Goal: Information Seeking & Learning: Check status

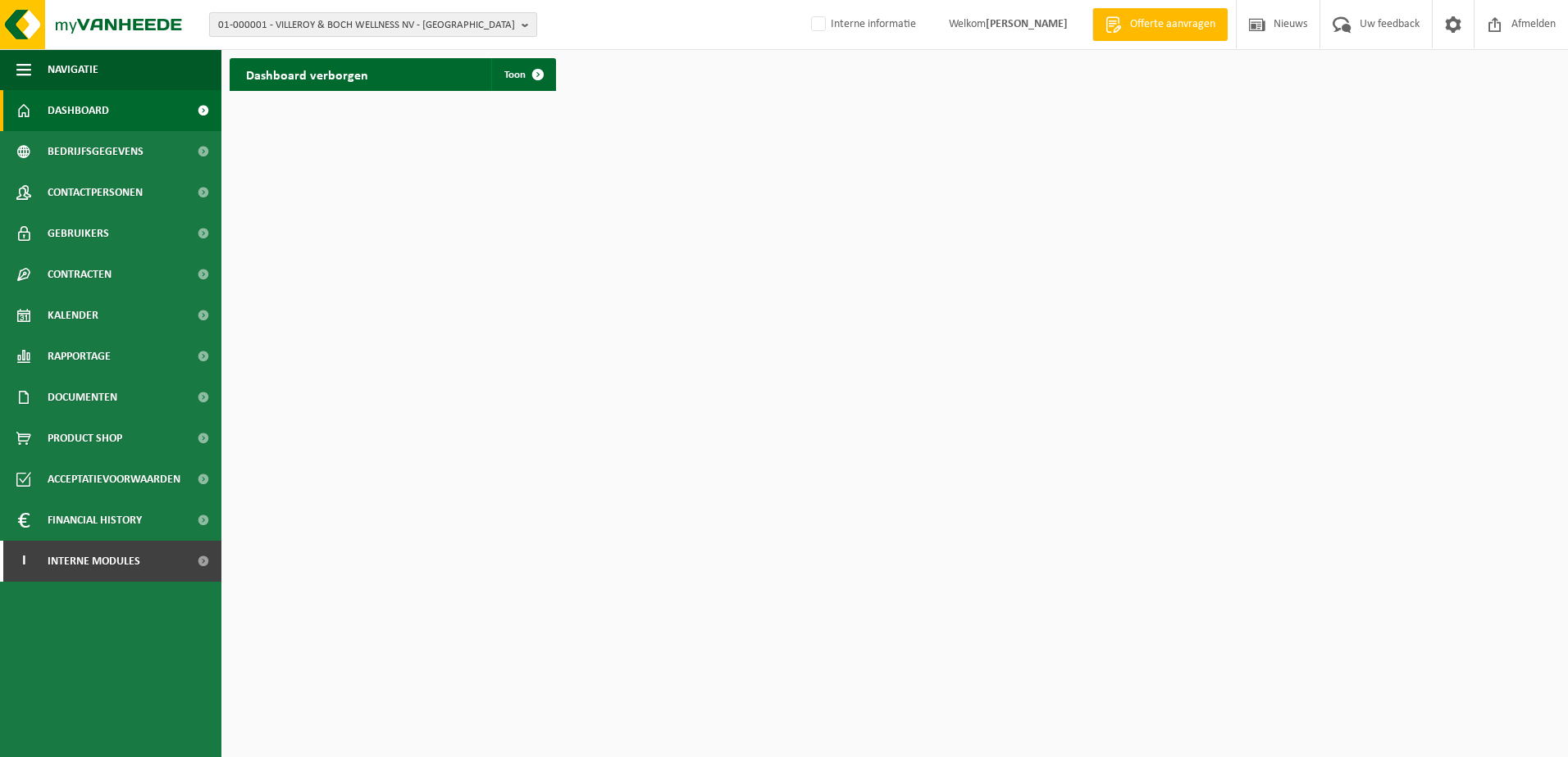
click at [286, 21] on span "01-000001 - VILLEROY & BOCH WELLNESS NV - ROESELARE" at bounding box center [366, 26] width 297 height 25
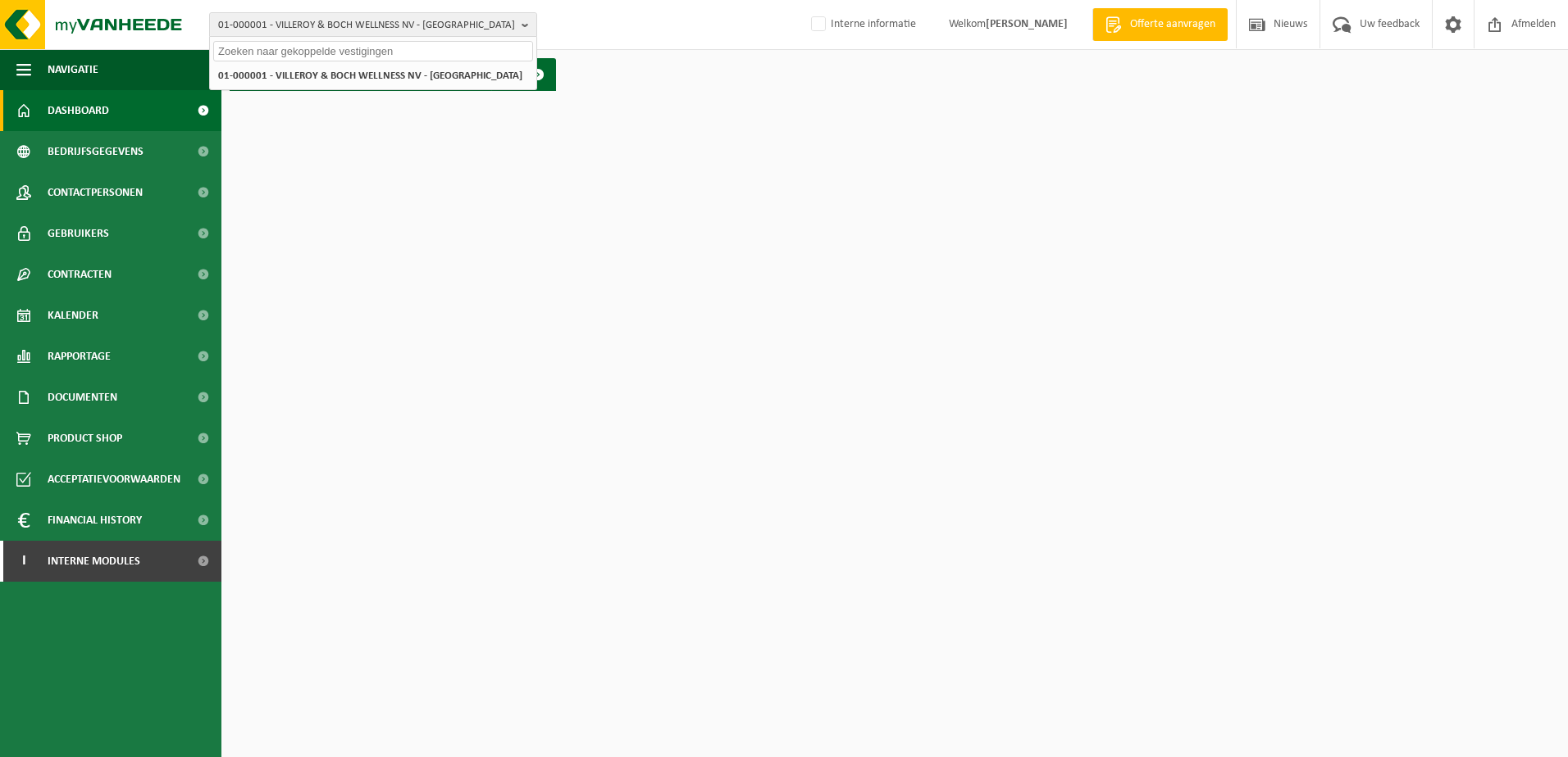
click at [293, 53] on input "text" at bounding box center [373, 51] width 320 height 21
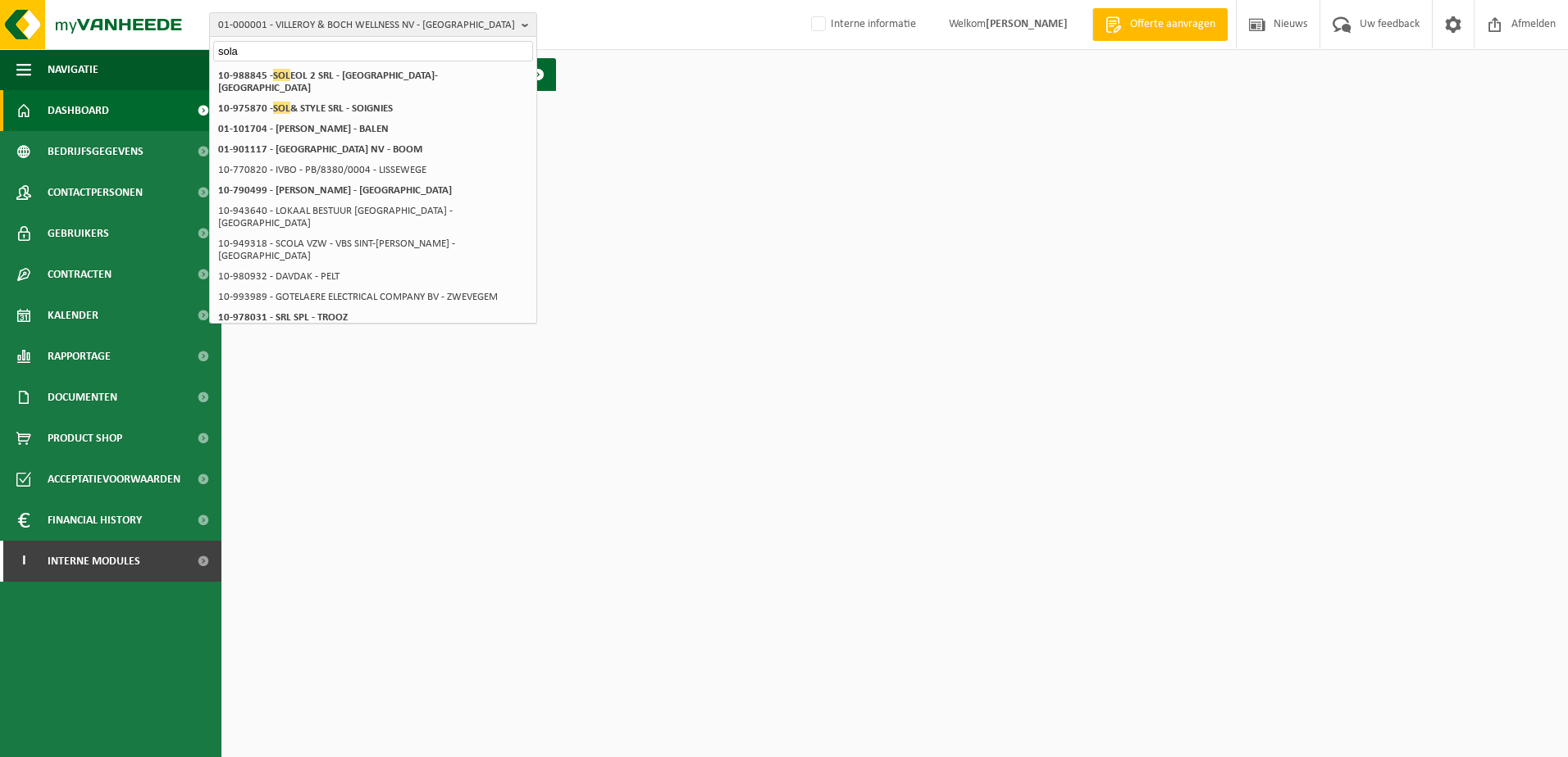
click at [291, 54] on input "sola" at bounding box center [373, 51] width 320 height 21
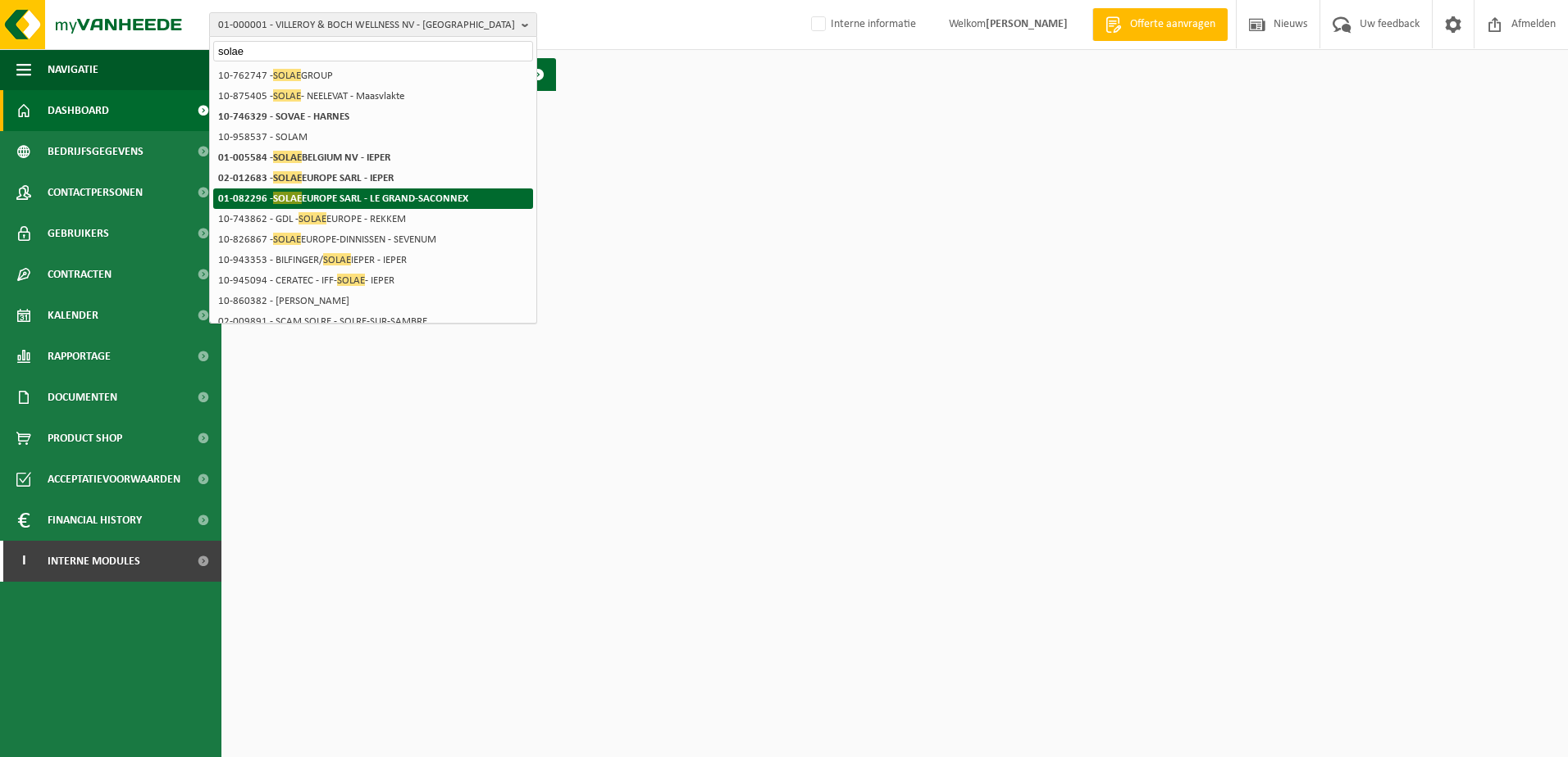
type input "solae"
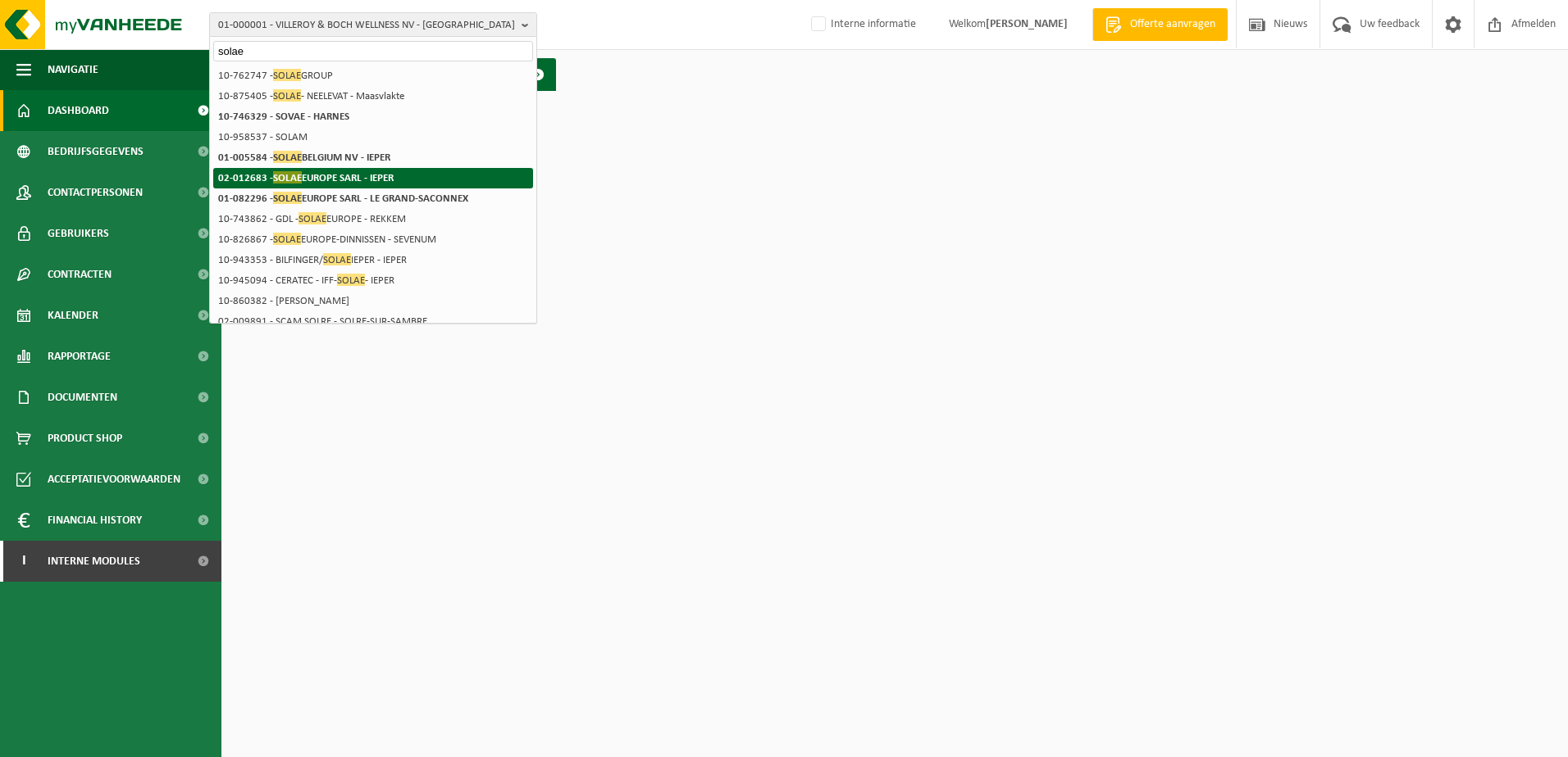
click at [327, 180] on strong "02-012683 - SOLAE EUROPE SARL - IEPER" at bounding box center [306, 177] width 176 height 12
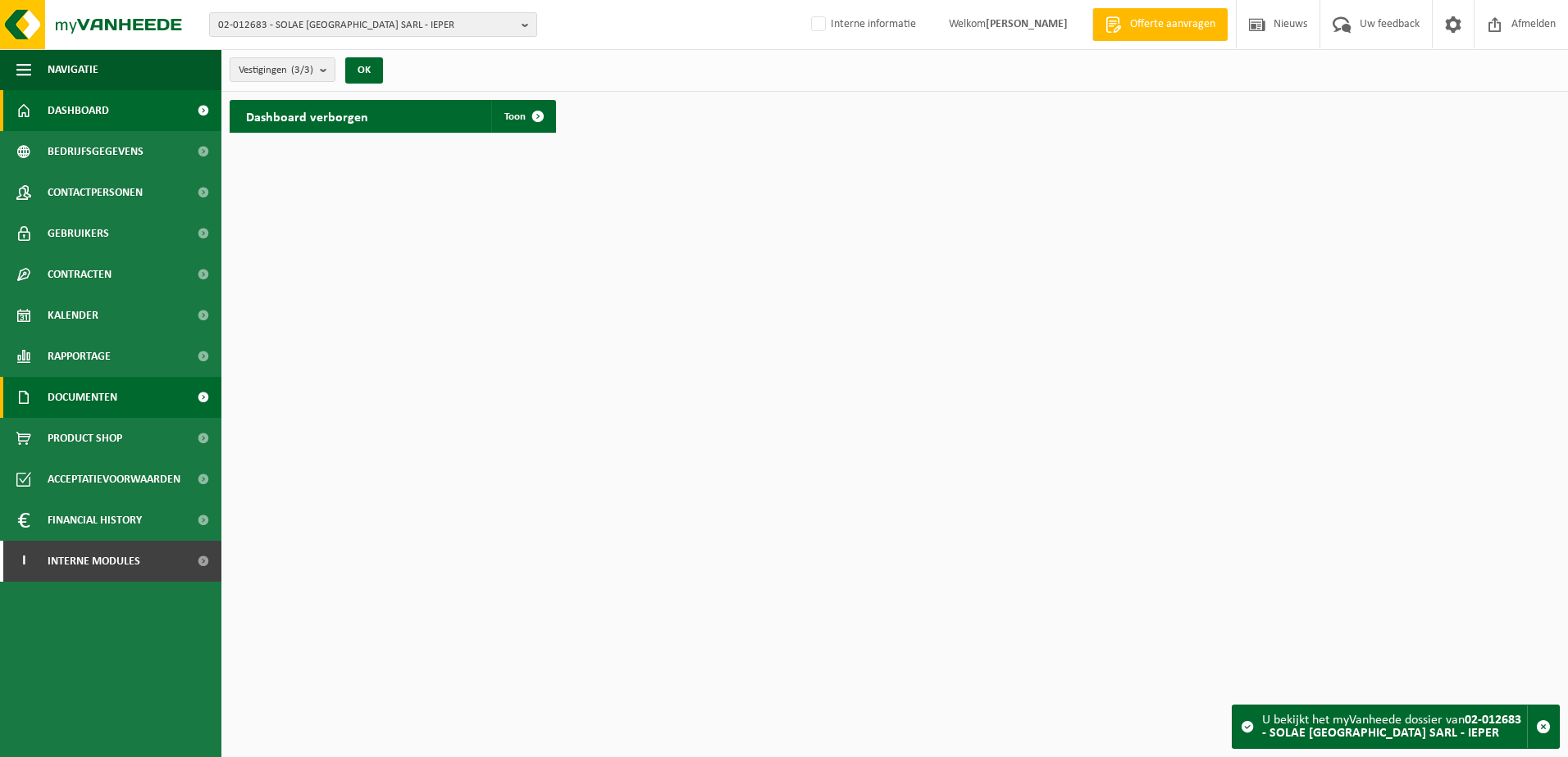
click at [85, 396] on span "Documenten" at bounding box center [82, 397] width 69 height 41
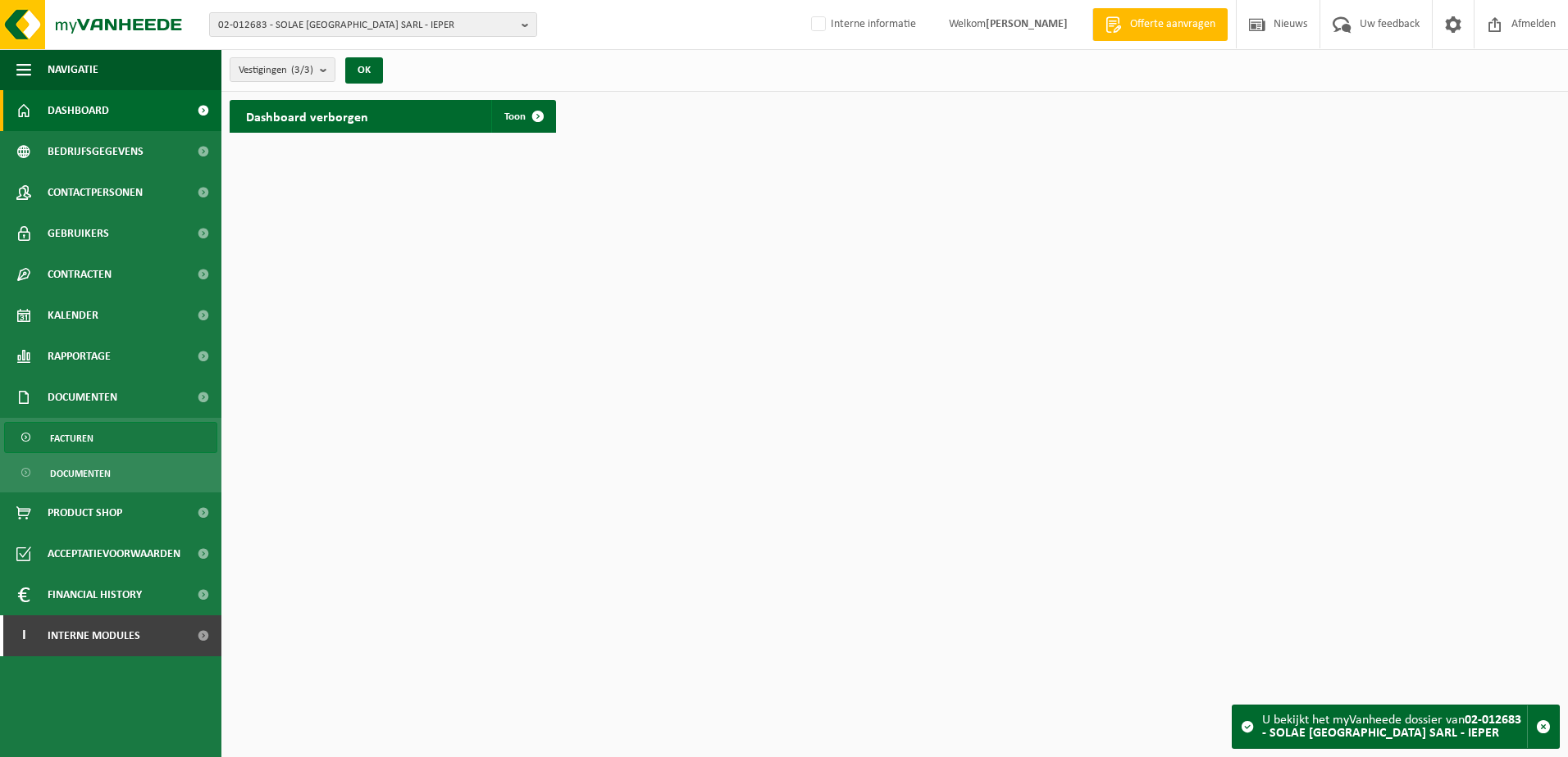
click at [87, 434] on span "Facturen" at bounding box center [72, 438] width 44 height 31
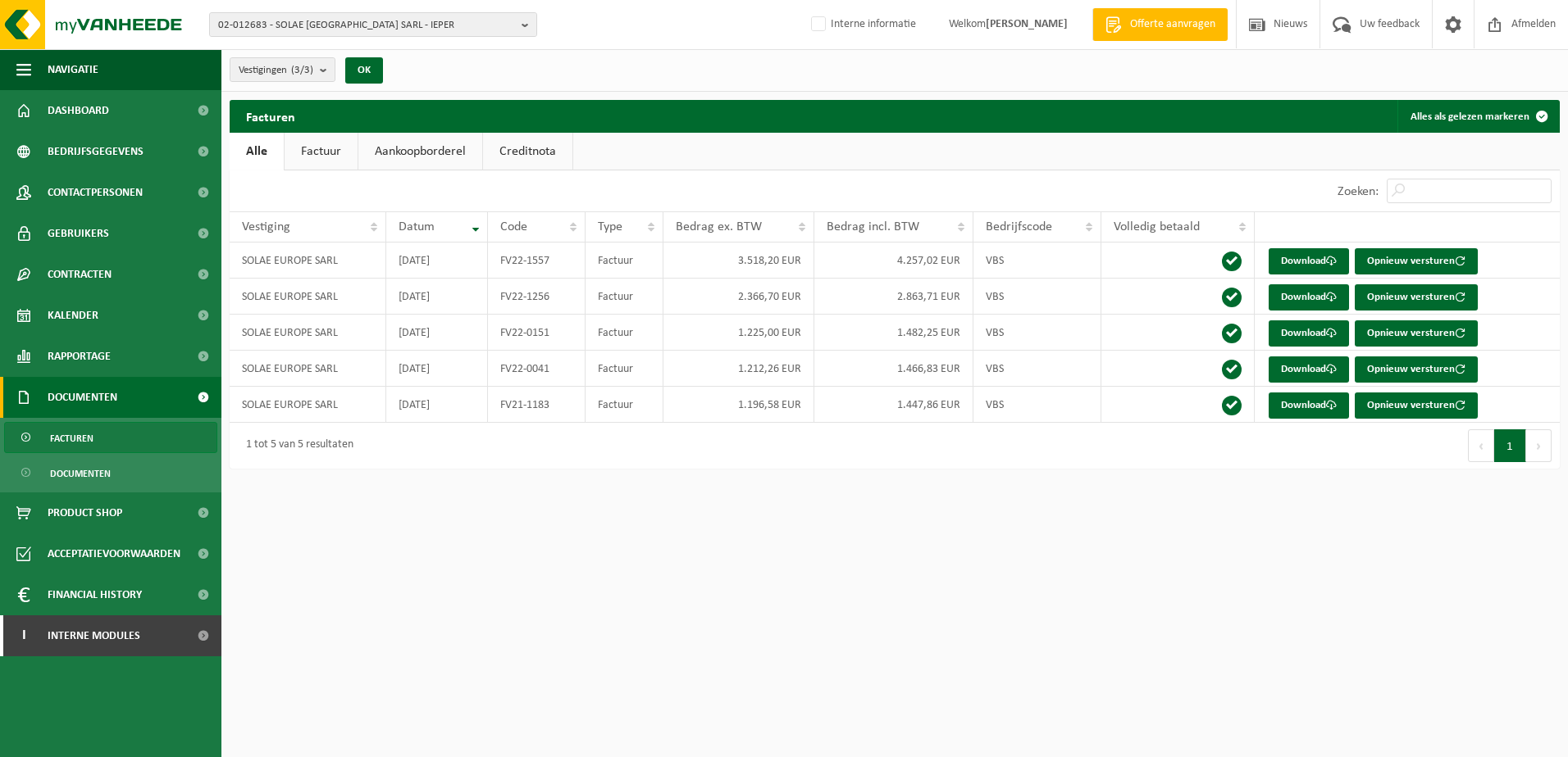
click at [312, 156] on link "Factuur" at bounding box center [321, 152] width 73 height 38
click at [401, 138] on link "Aankoopborderel" at bounding box center [421, 152] width 123 height 38
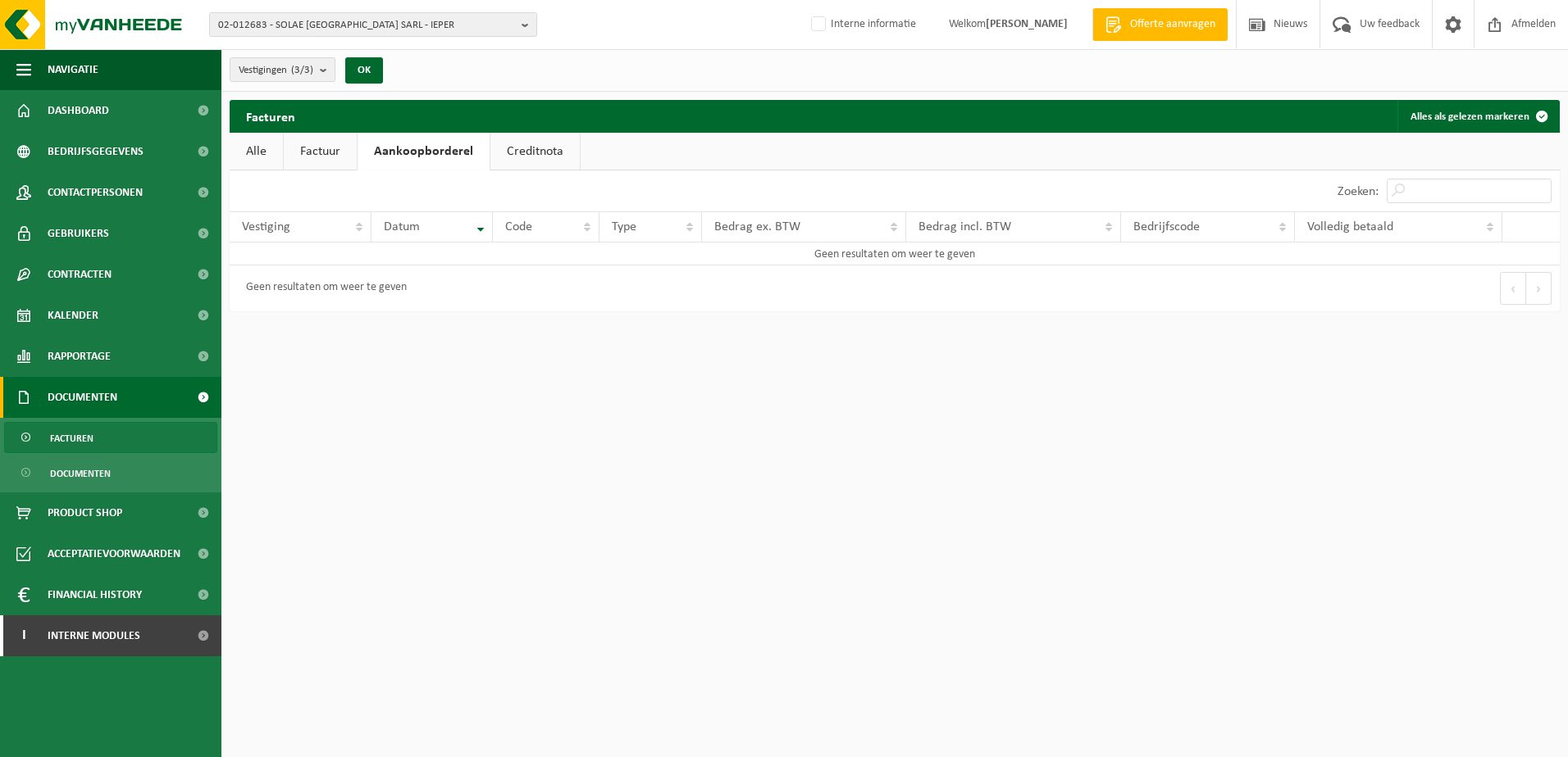
click at [505, 154] on link "Creditnota" at bounding box center [535, 152] width 89 height 38
drag, startPoint x: 313, startPoint y: 151, endPoint x: 325, endPoint y: 166, distance: 19.2
click at [312, 151] on link "Factuur" at bounding box center [320, 152] width 73 height 38
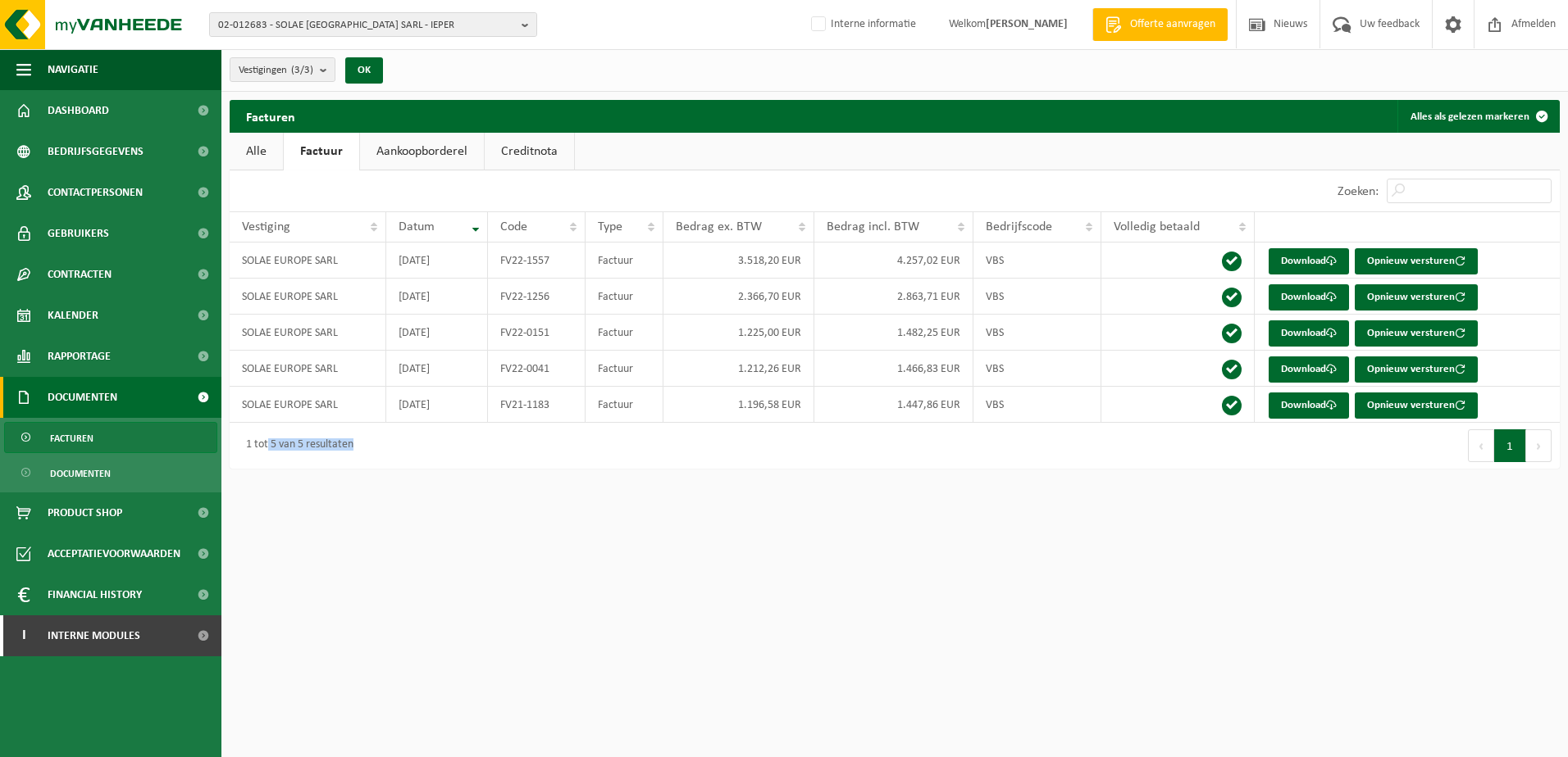
drag, startPoint x: 365, startPoint y: 448, endPoint x: 268, endPoint y: 449, distance: 97.0
click at [268, 449] on div "1 tot 5 van 5 resultaten" at bounding box center [562, 446] width 665 height 46
drag, startPoint x: 268, startPoint y: 449, endPoint x: 324, endPoint y: 516, distance: 87.3
click at [324, 516] on html "02-012683 - SOLAE EUROPE SARL - IEPER 10-762747 - SOLAE GROUP 10-875406 - MVL -…" at bounding box center [784, 378] width 1568 height 757
click at [332, 484] on div "Navigatie Offerte aanvragen Nieuws Uw feedback Afmelden Dashboard Bedrijfsgegev…" at bounding box center [784, 242] width 1568 height 485
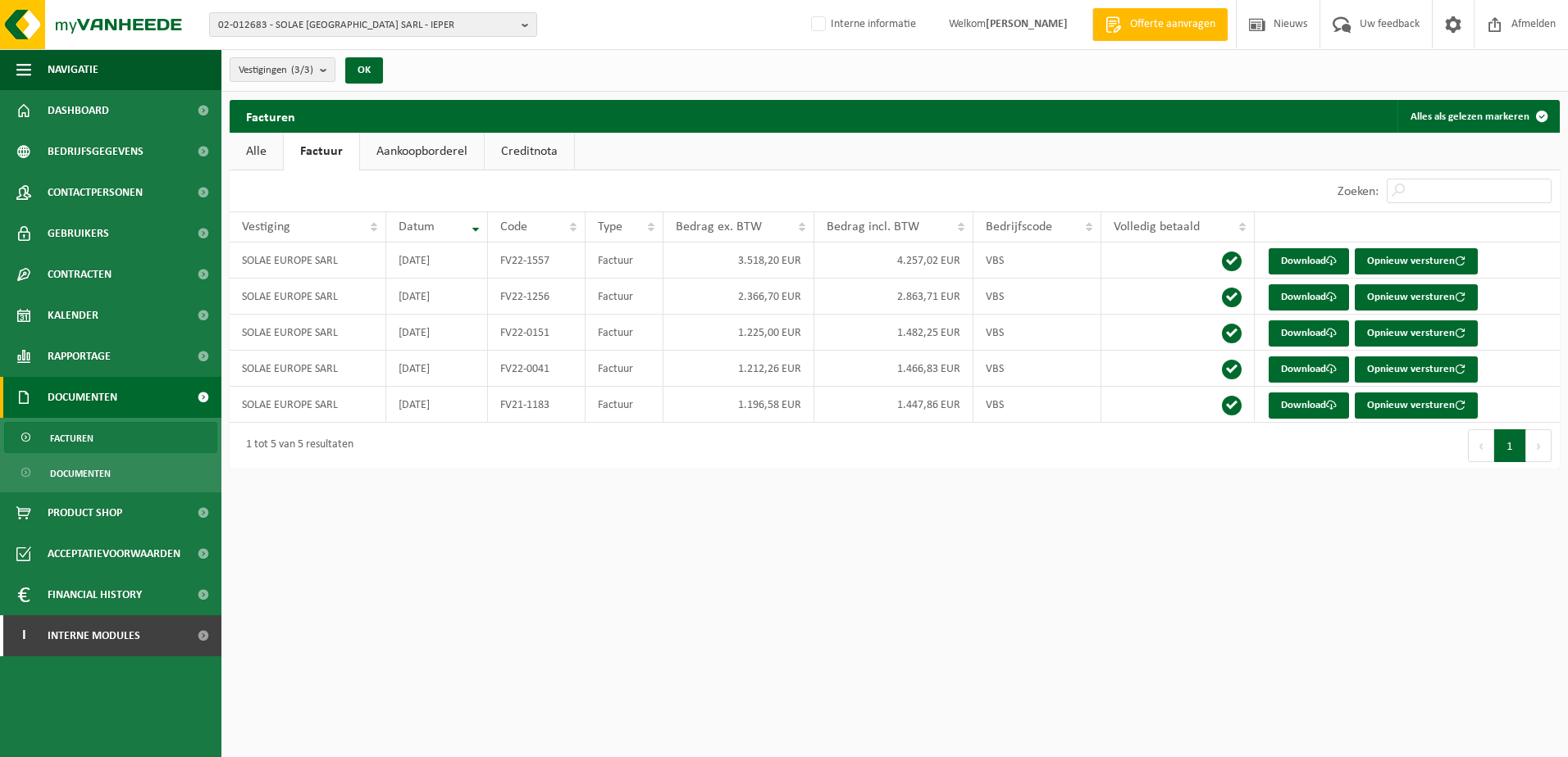
click at [420, 490] on html "02-012683 - SOLAE EUROPE SARL - IEPER 10-762747 - SOLAE GROUP 10-875406 - MVL -…" at bounding box center [784, 378] width 1568 height 757
click at [90, 277] on span "Contracten" at bounding box center [79, 274] width 64 height 41
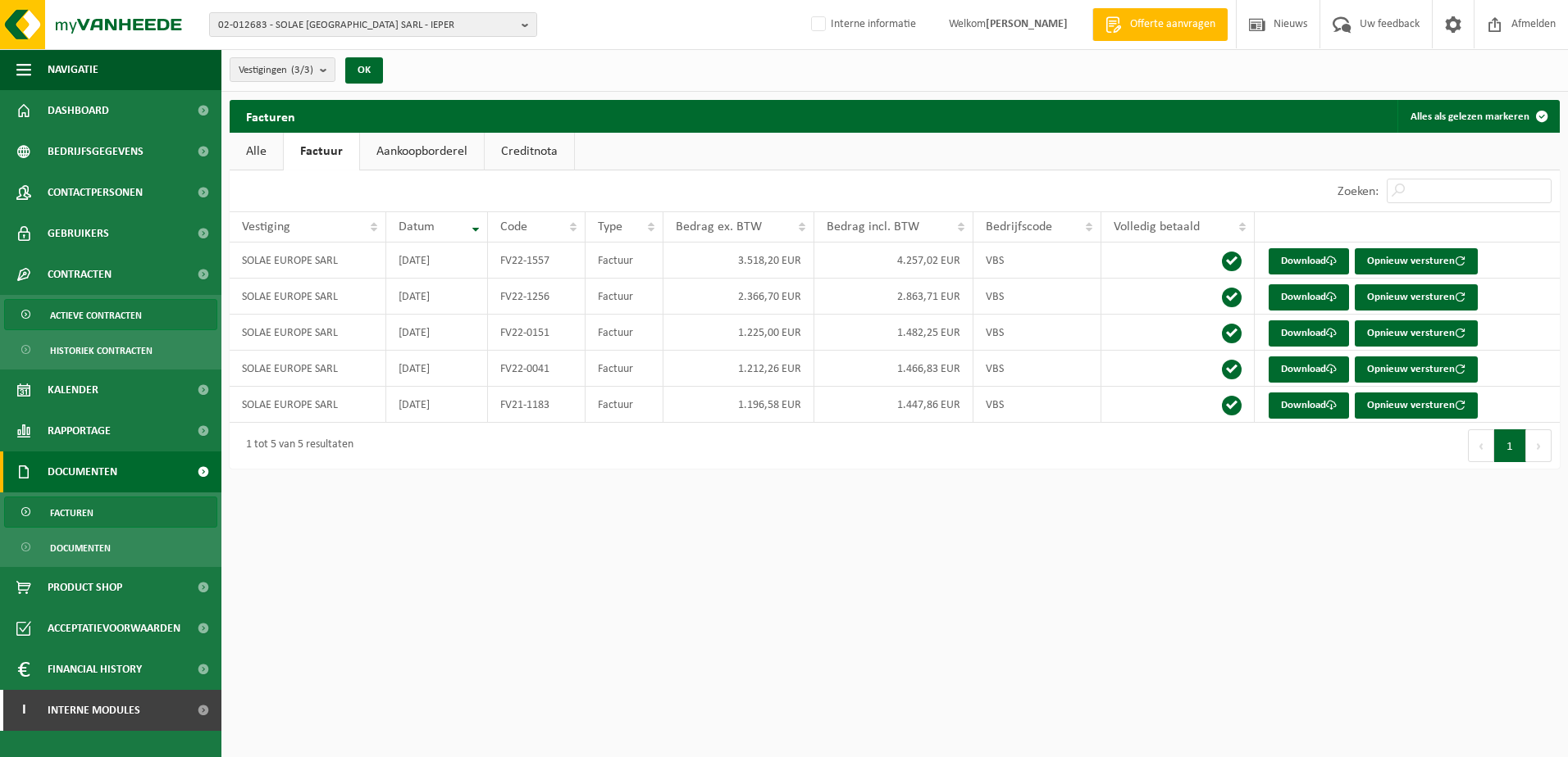
click at [94, 316] on span "Actieve contracten" at bounding box center [96, 315] width 92 height 31
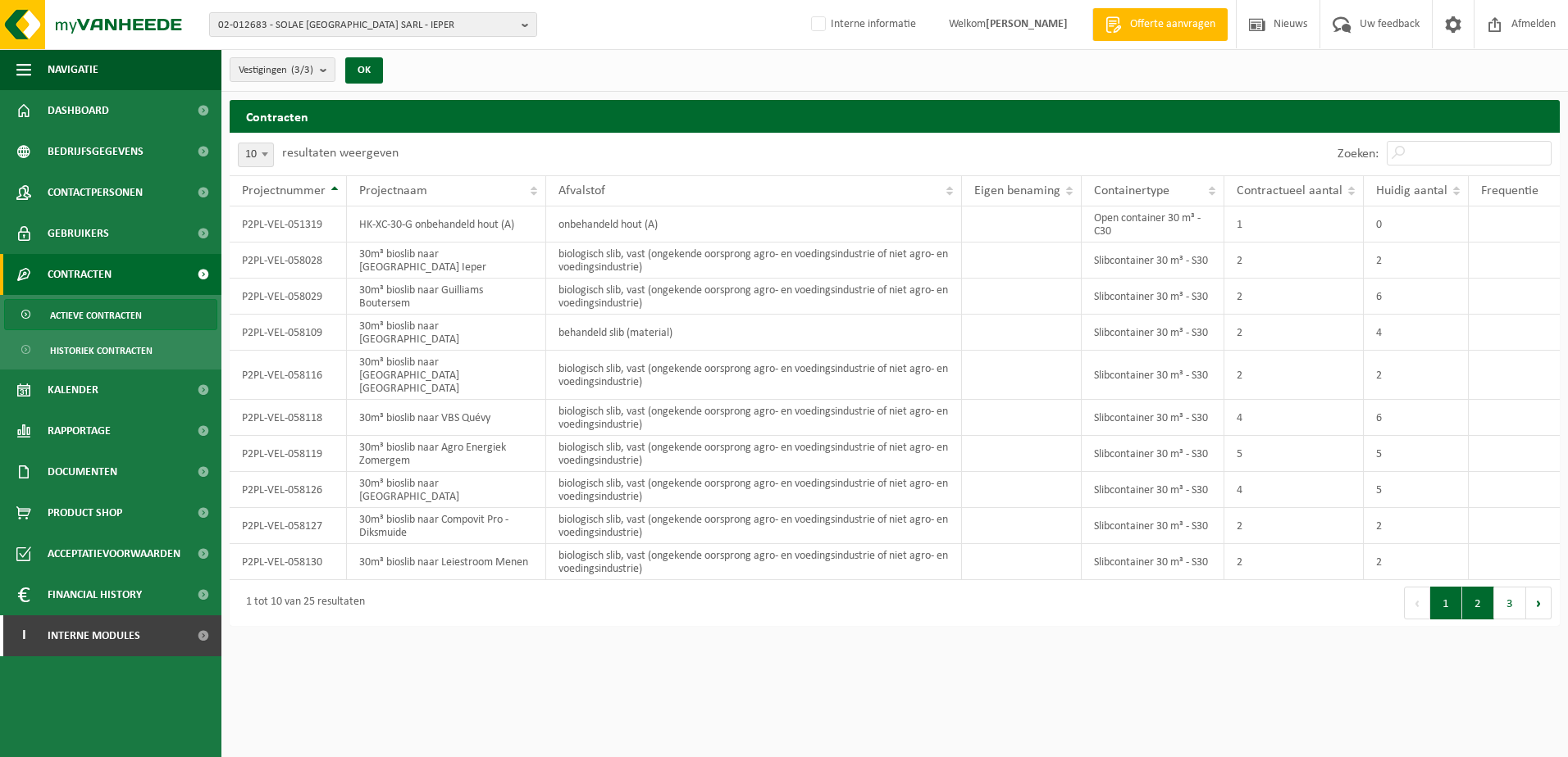
click at [1476, 587] on button "2" at bounding box center [1478, 603] width 32 height 33
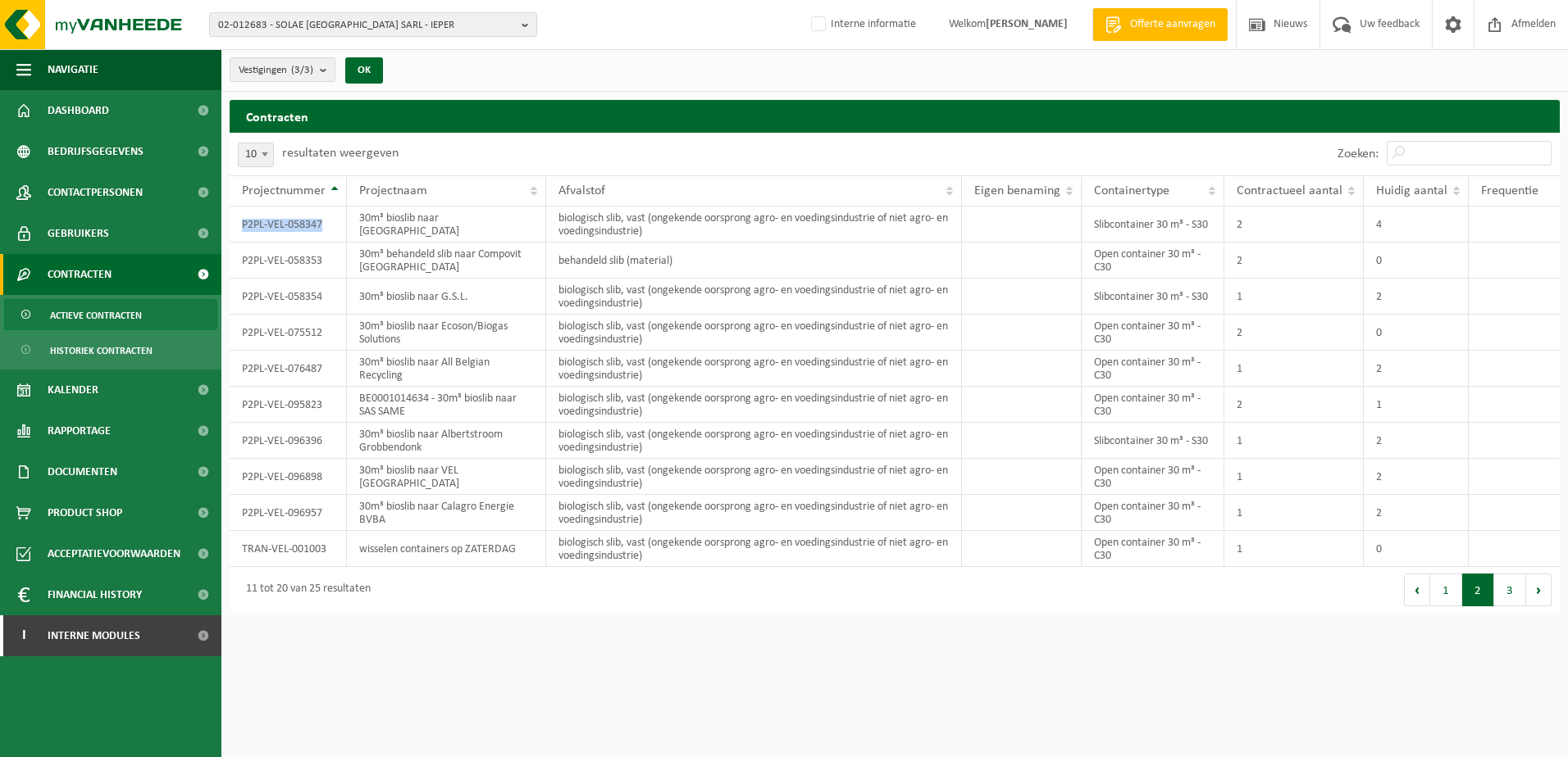
drag, startPoint x: 323, startPoint y: 226, endPoint x: 229, endPoint y: 225, distance: 94.0
click at [229, 225] on div "Contracten Even geduld. Door de grote hoeveelheid gegevens duurt het laden even…" at bounding box center [894, 360] width 1347 height 521
copy div "Projectnummer Projectnaam Afvalstof Eigen benaming Containertype Contractueel a…"
drag, startPoint x: 329, startPoint y: 331, endPoint x: 240, endPoint y: 334, distance: 89.1
click at [240, 334] on td "P2PL-VEL-075512" at bounding box center [289, 333] width 118 height 36
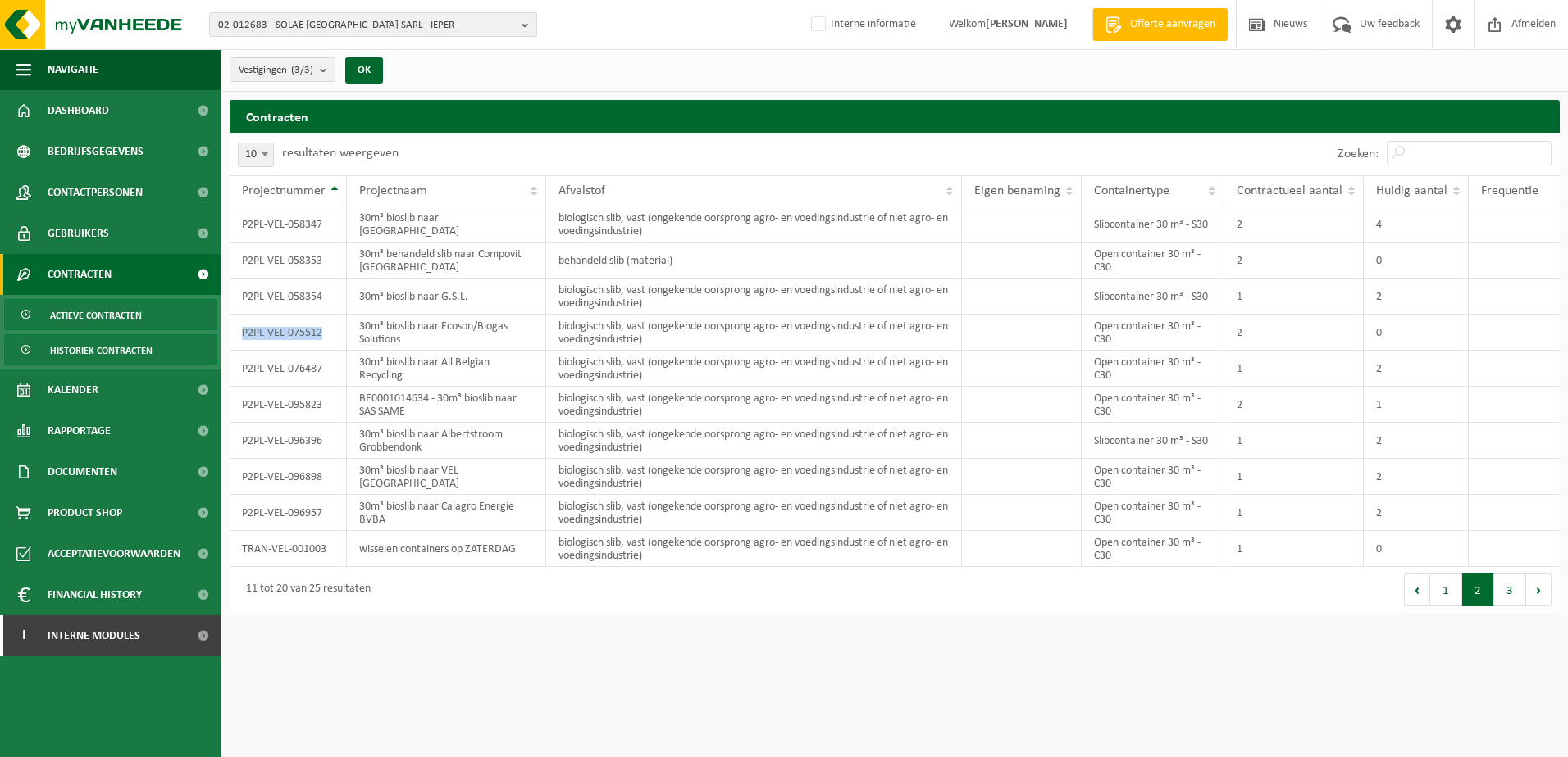
copy td "P2PL-VEL-075512"
